Goal: Task Accomplishment & Management: Manage account settings

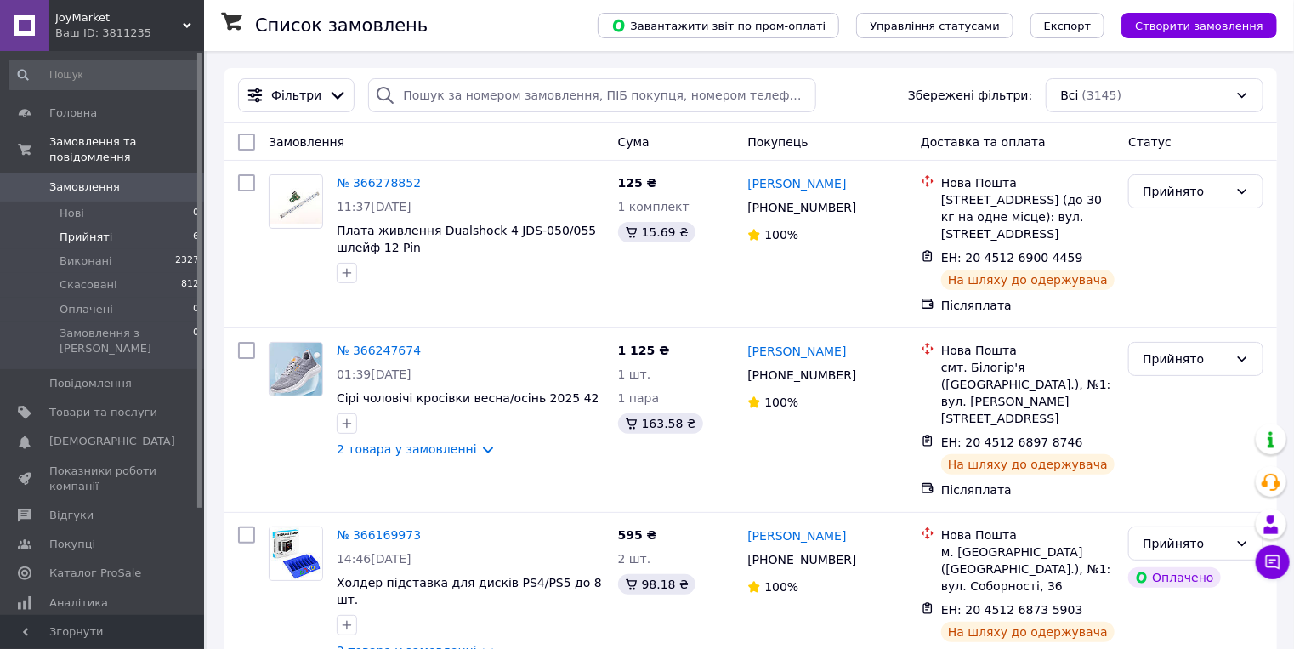
click at [75, 230] on span "Прийняті" at bounding box center [86, 237] width 53 height 15
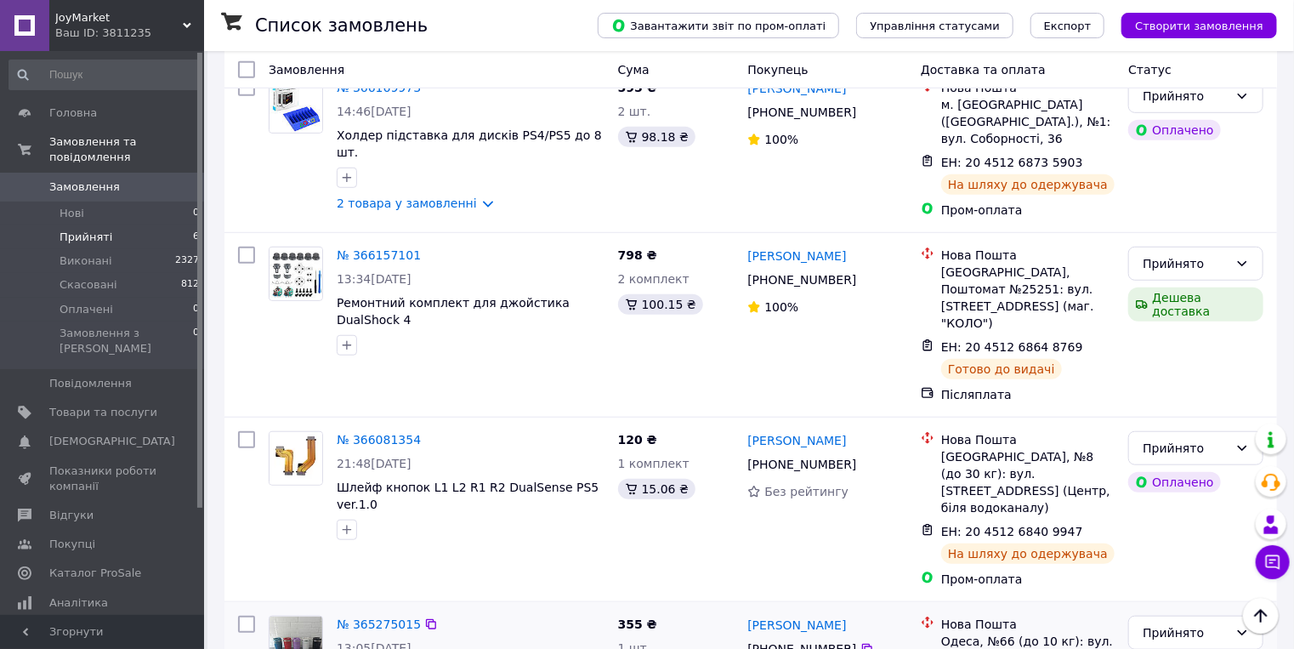
scroll to position [505, 0]
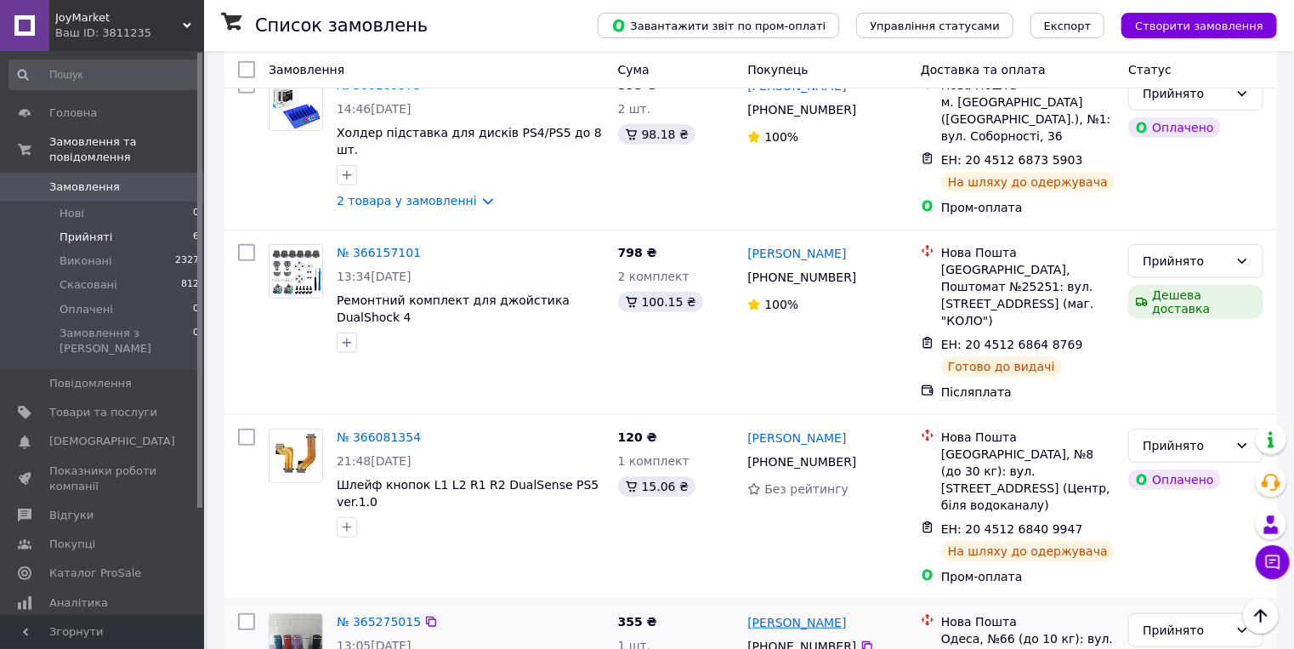
click at [767, 614] on link "[PERSON_NAME]" at bounding box center [796, 622] width 99 height 17
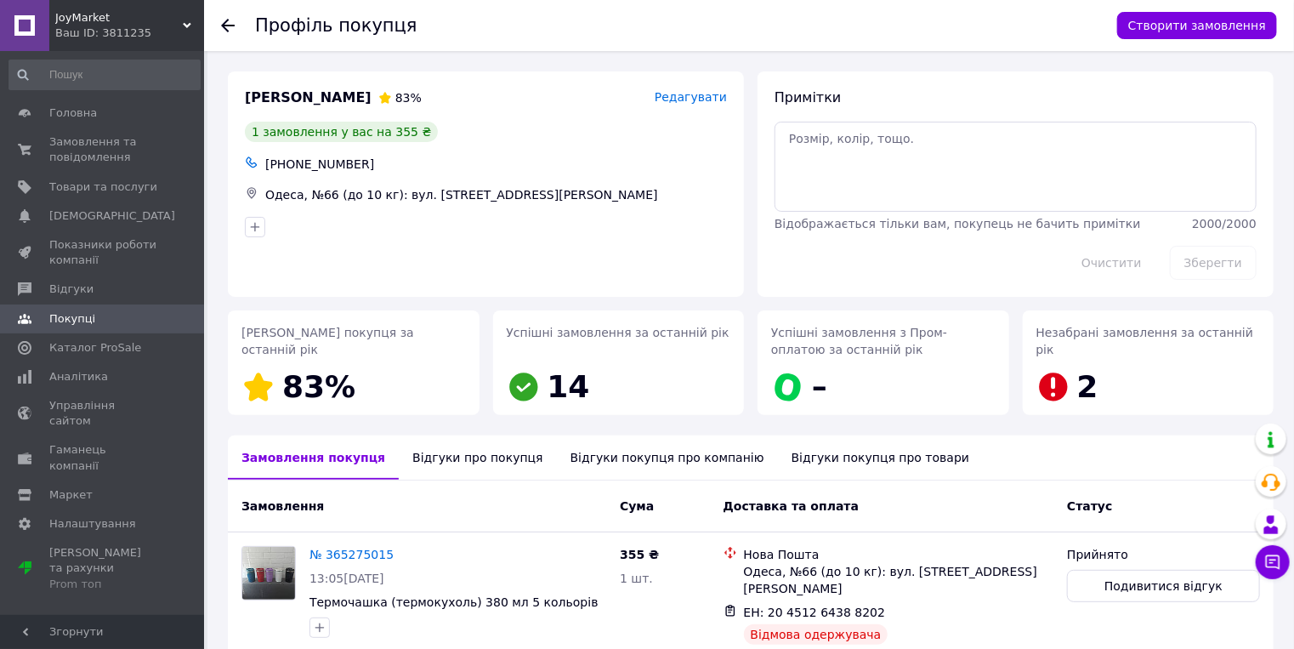
click at [419, 459] on div "Відгуки про покупця" at bounding box center [477, 457] width 157 height 44
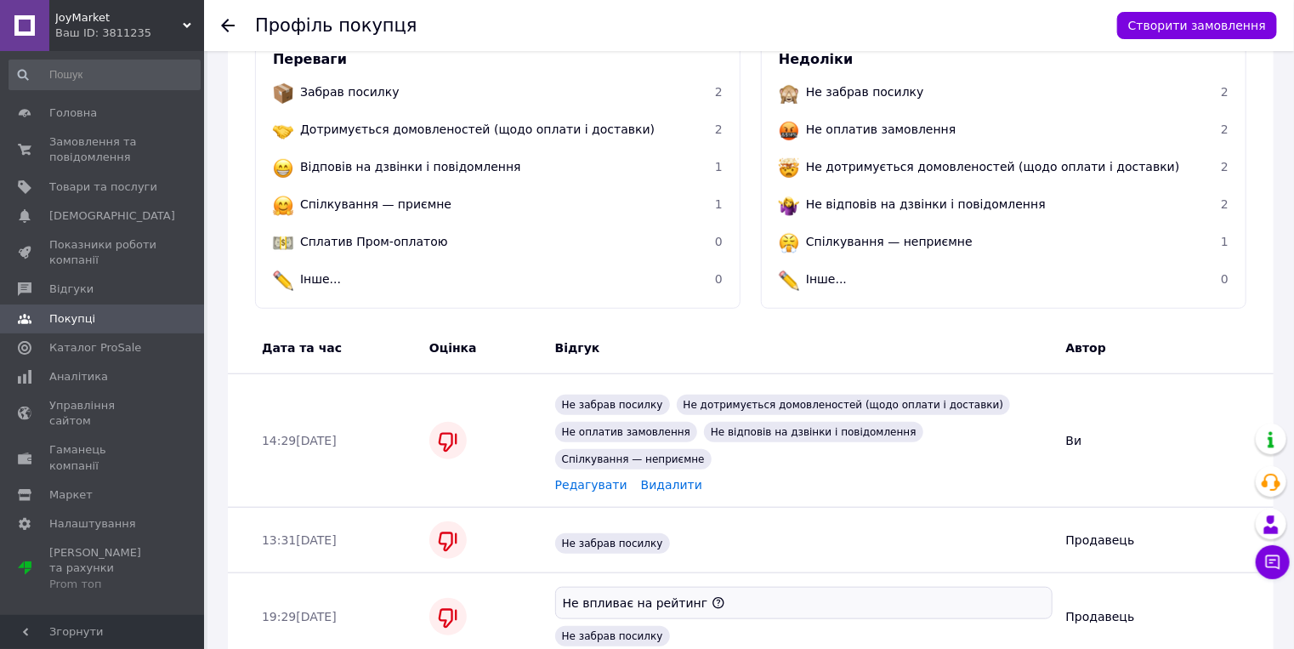
scroll to position [625, 0]
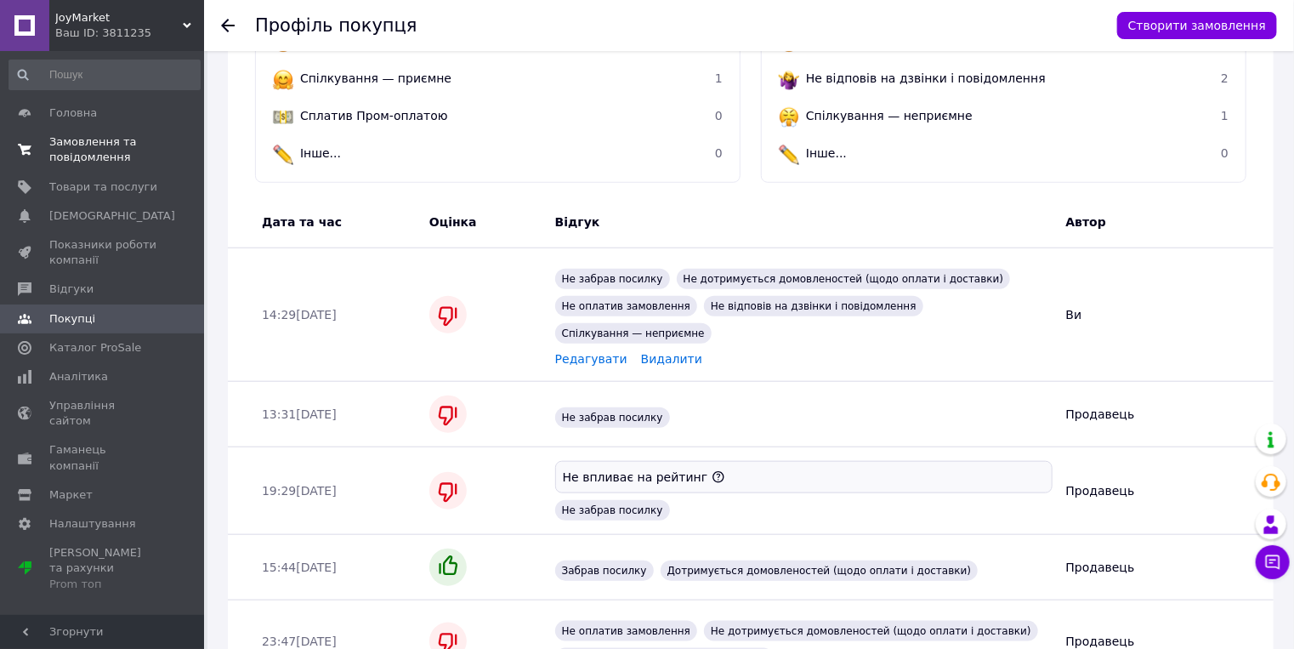
click at [82, 150] on span "Замовлення та повідомлення" at bounding box center [103, 149] width 108 height 31
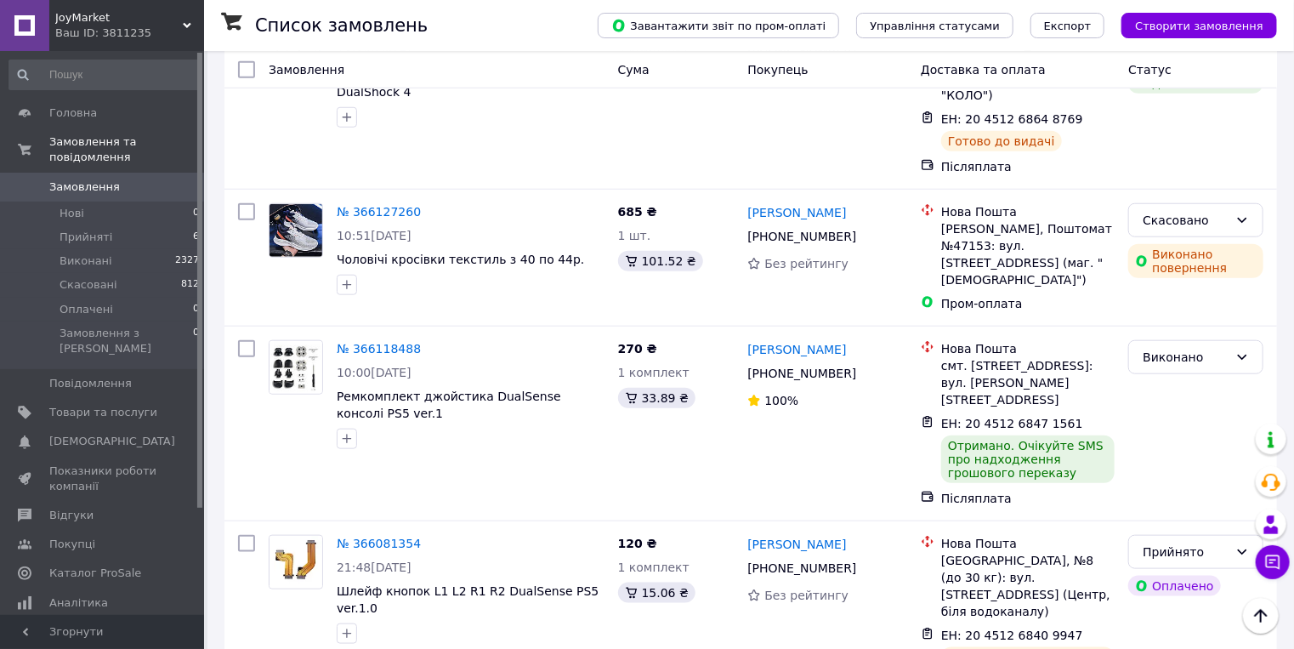
scroll to position [680, 0]
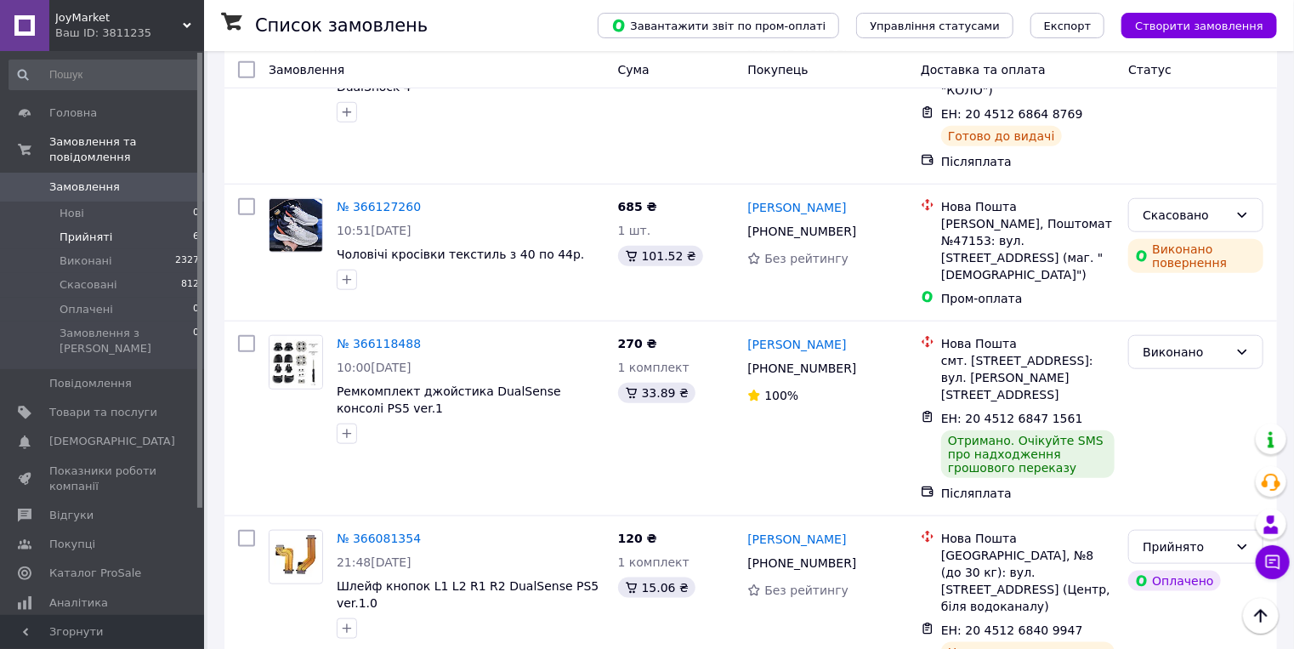
click at [85, 230] on span "Прийняті" at bounding box center [86, 237] width 53 height 15
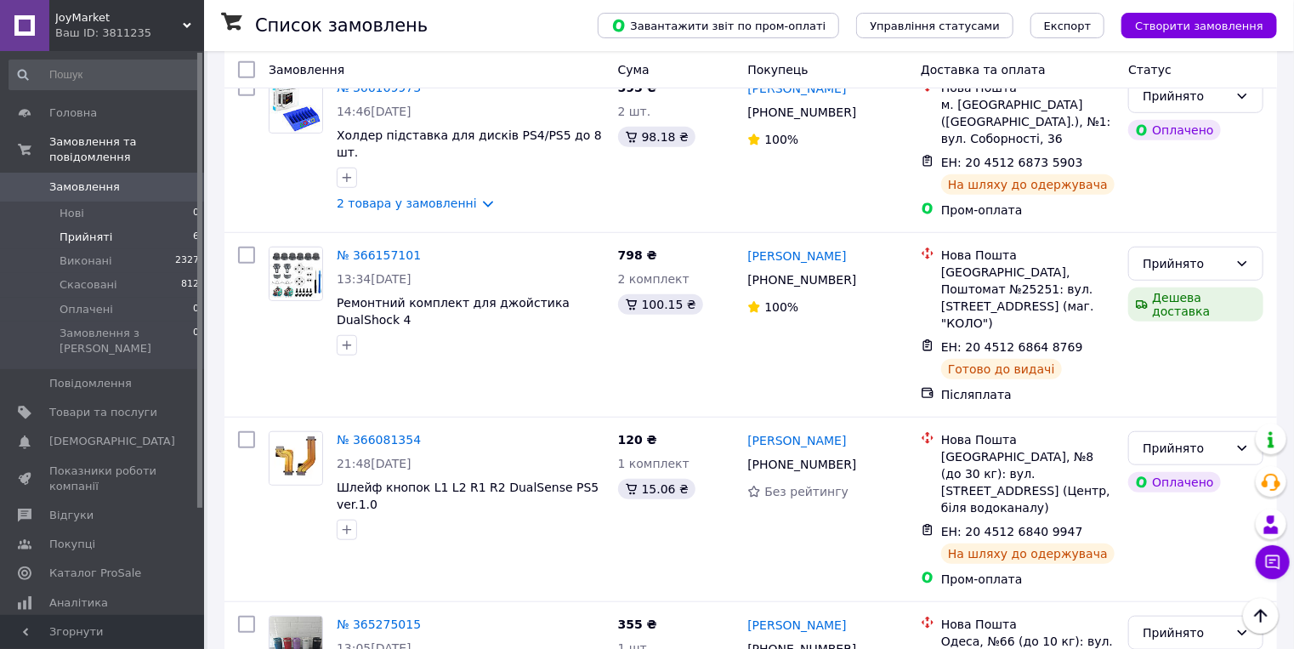
scroll to position [505, 0]
